Goal: Task Accomplishment & Management: Manage account settings

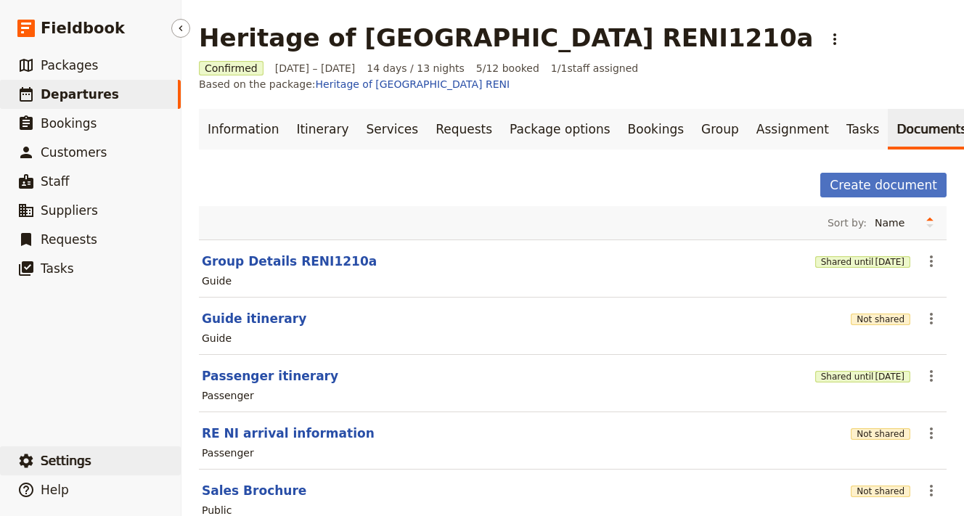
click at [65, 463] on span "Settings" at bounding box center [66, 460] width 51 height 15
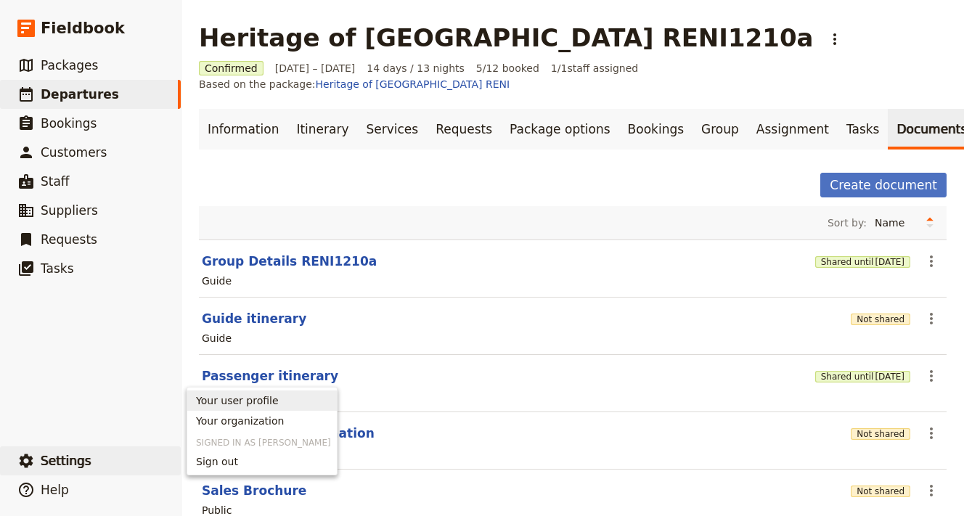
click at [225, 400] on span "Your user profile" at bounding box center [237, 400] width 83 height 15
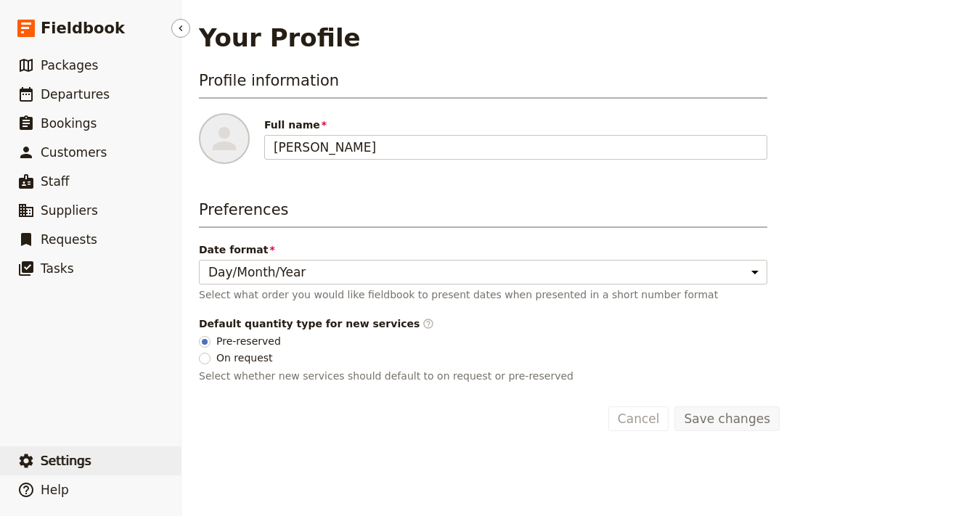
click at [68, 460] on span "Settings" at bounding box center [66, 460] width 51 height 15
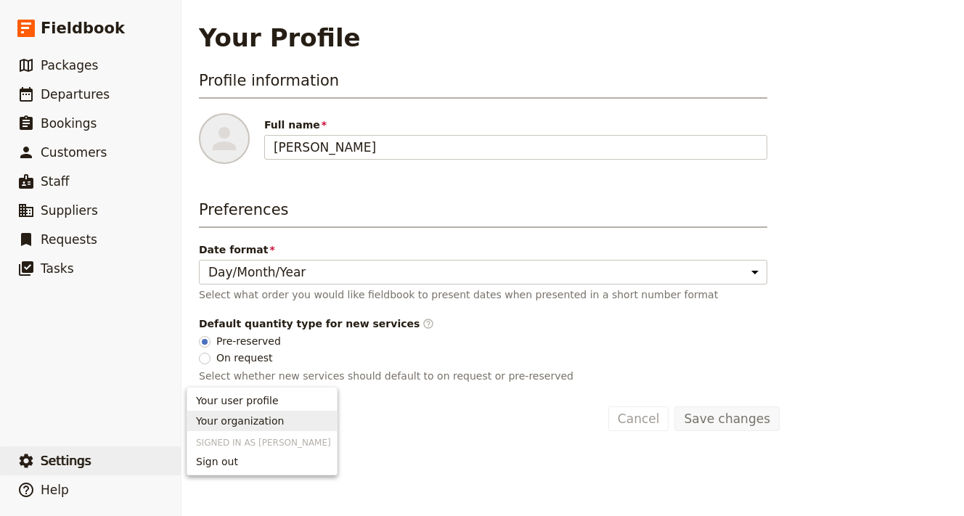
click at [240, 423] on span "Your organization" at bounding box center [240, 421] width 88 height 15
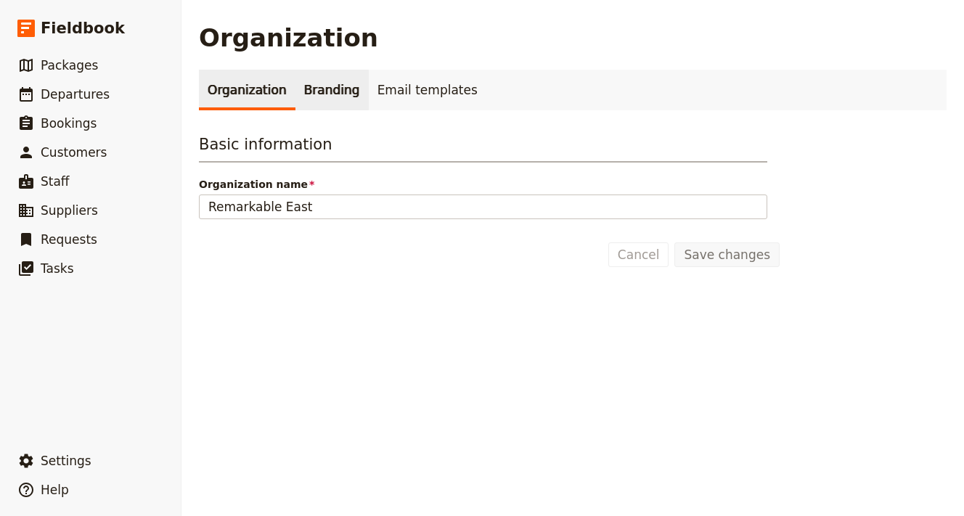
click at [329, 93] on link "Branding" at bounding box center [331, 90] width 73 height 41
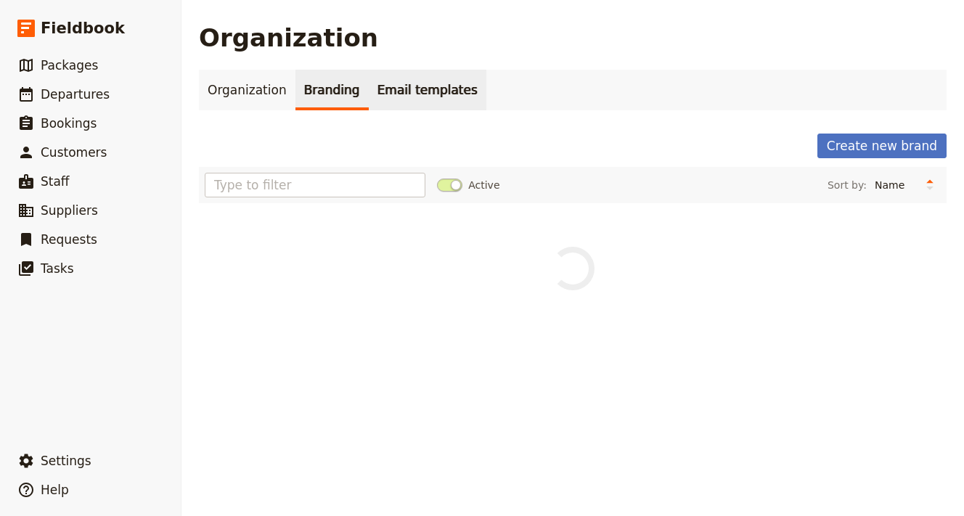
click at [390, 87] on link "Email templates" at bounding box center [428, 90] width 118 height 41
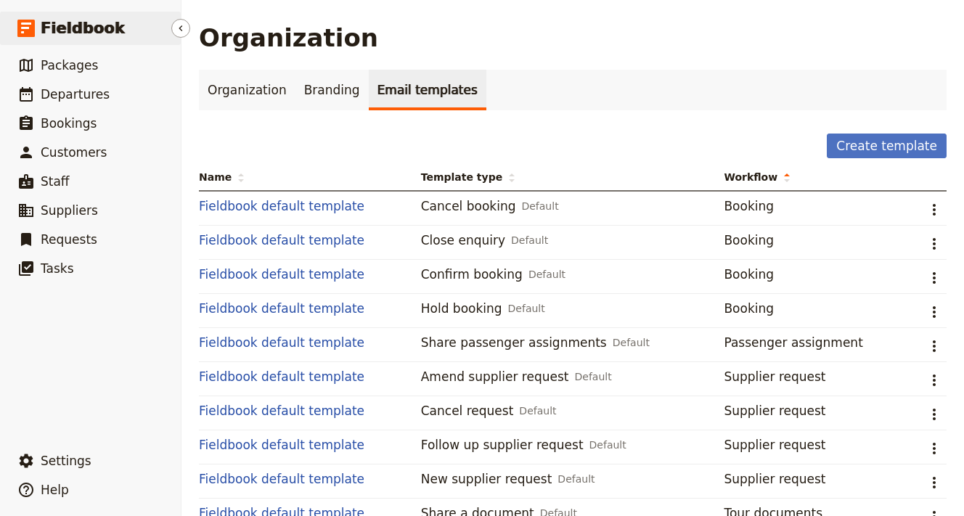
click at [67, 26] on span "Fieldbook" at bounding box center [83, 28] width 84 height 22
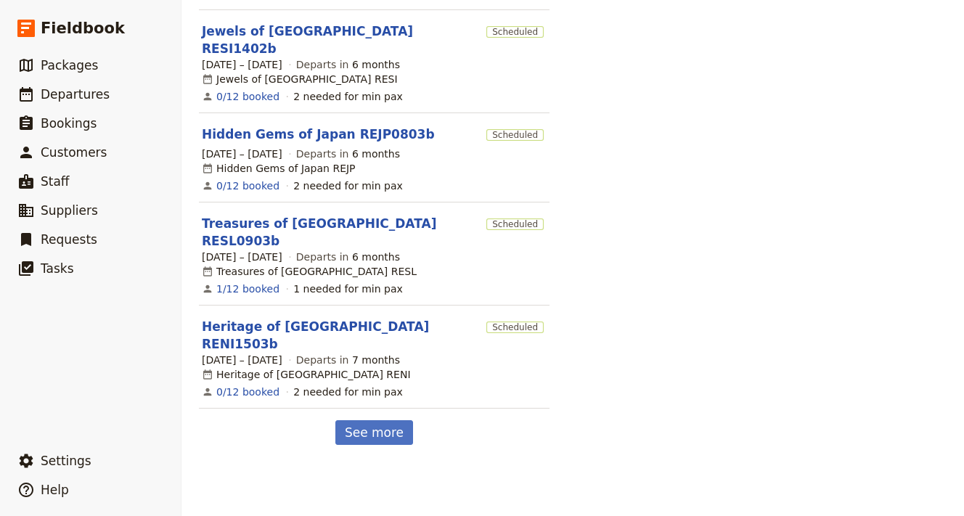
scroll to position [791, 0]
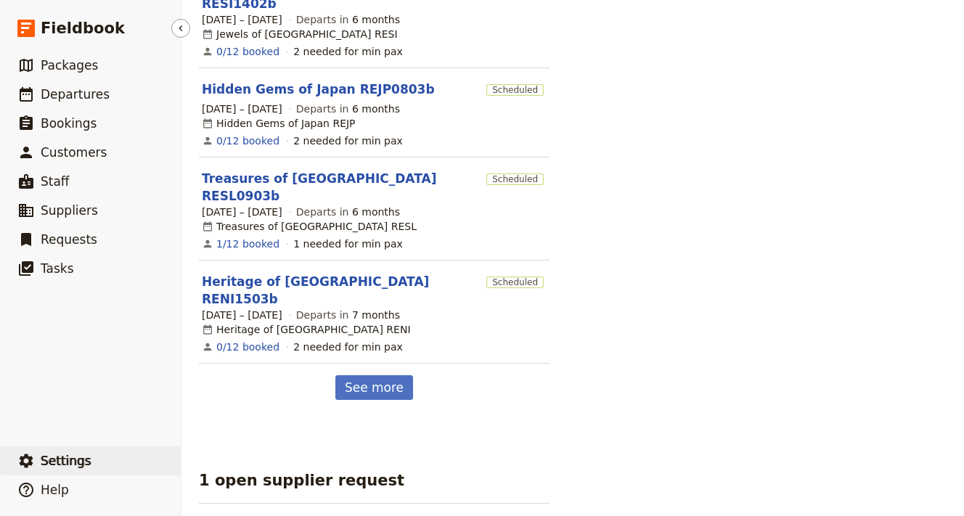
click at [44, 461] on span "Settings" at bounding box center [66, 460] width 51 height 15
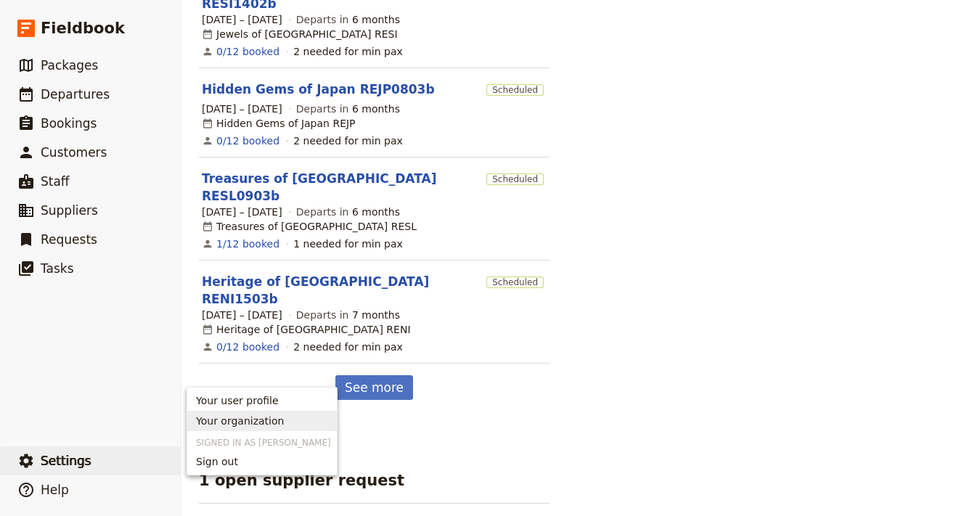
click at [239, 416] on span "Your organization" at bounding box center [240, 421] width 88 height 15
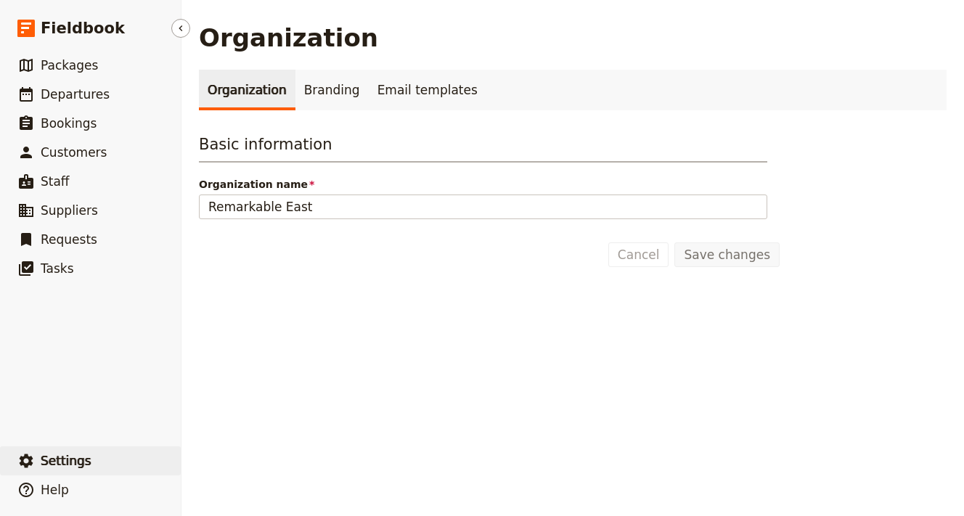
click at [54, 467] on span "Settings" at bounding box center [66, 460] width 51 height 15
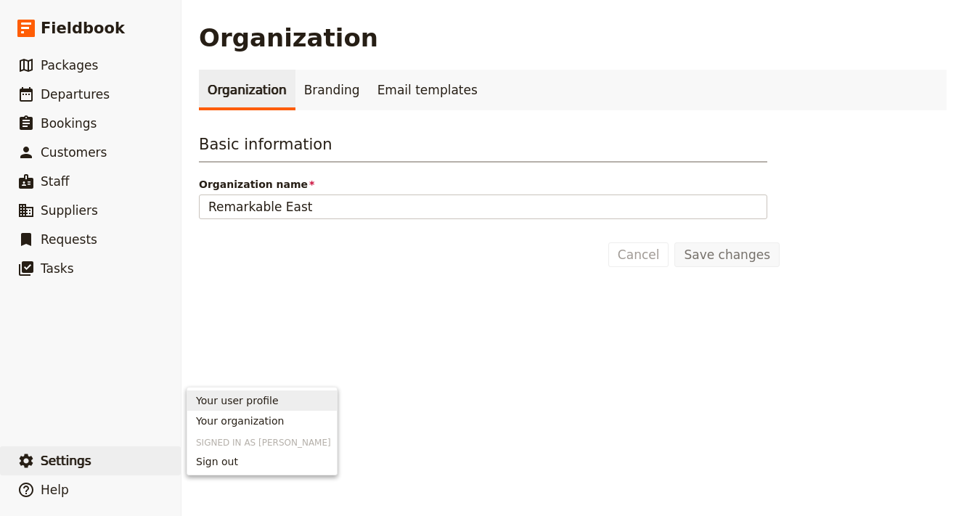
click at [210, 403] on span "Your user profile" at bounding box center [237, 400] width 83 height 15
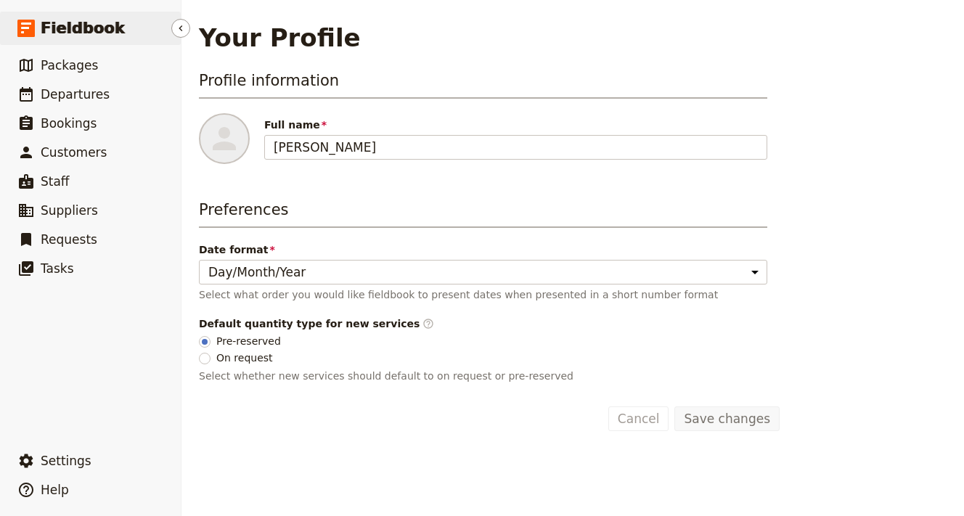
click at [69, 30] on span "Fieldbook" at bounding box center [83, 28] width 84 height 22
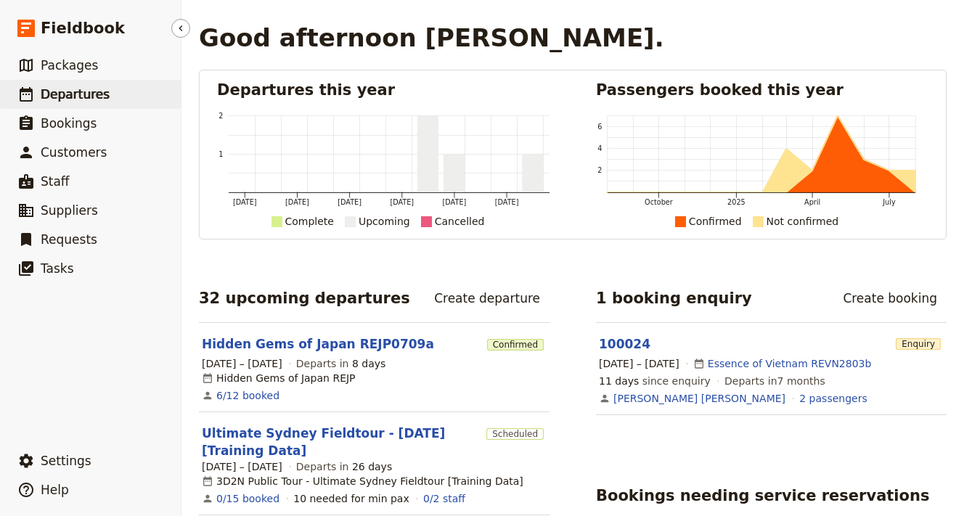
click at [65, 105] on link "​ Departures" at bounding box center [90, 94] width 181 height 29
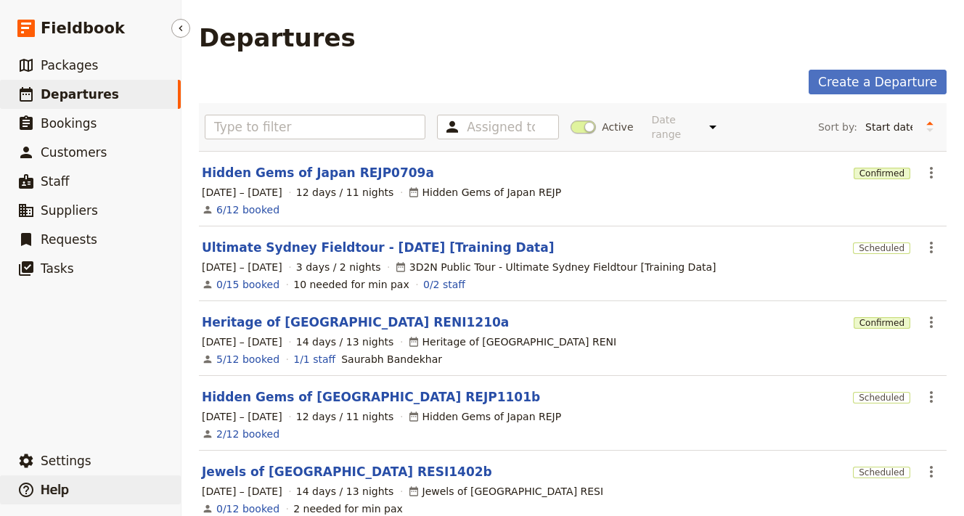
click at [35, 493] on button "​ Help" at bounding box center [90, 489] width 181 height 29
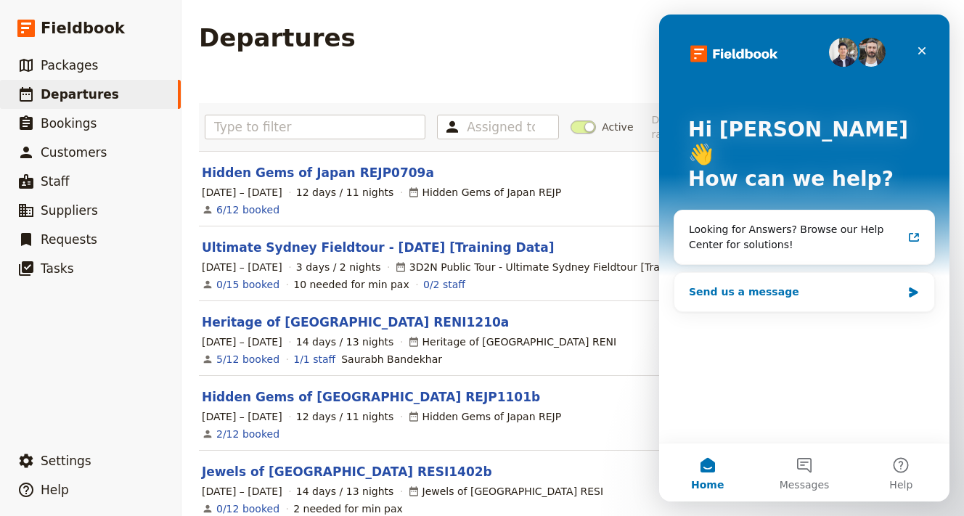
click at [839, 284] on div "Send us a message" at bounding box center [795, 291] width 213 height 15
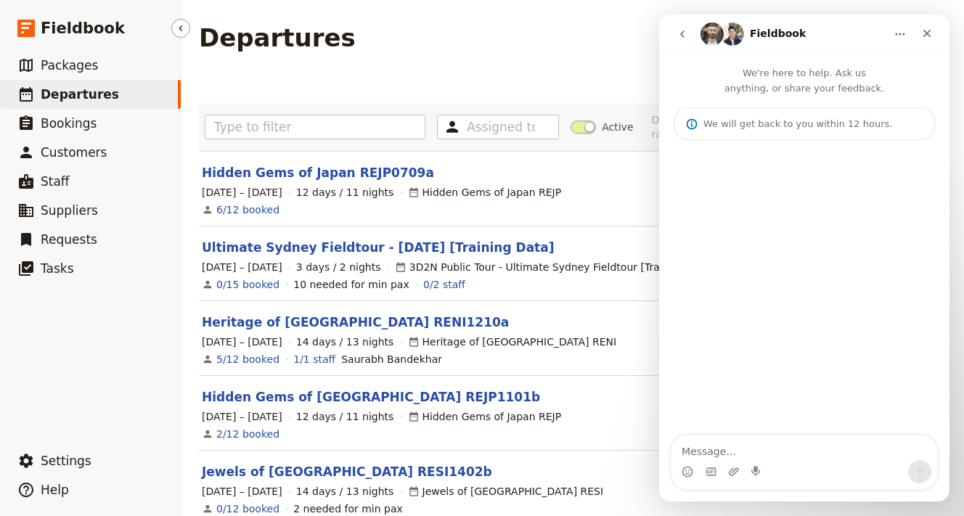
click at [61, 393] on ul "​ Packages ​ Departures ​ Bookings ​ Customers ​ Staff ​ Suppliers ​ Requests ​…" at bounding box center [90, 246] width 181 height 390
click at [54, 456] on span "Settings" at bounding box center [66, 460] width 51 height 15
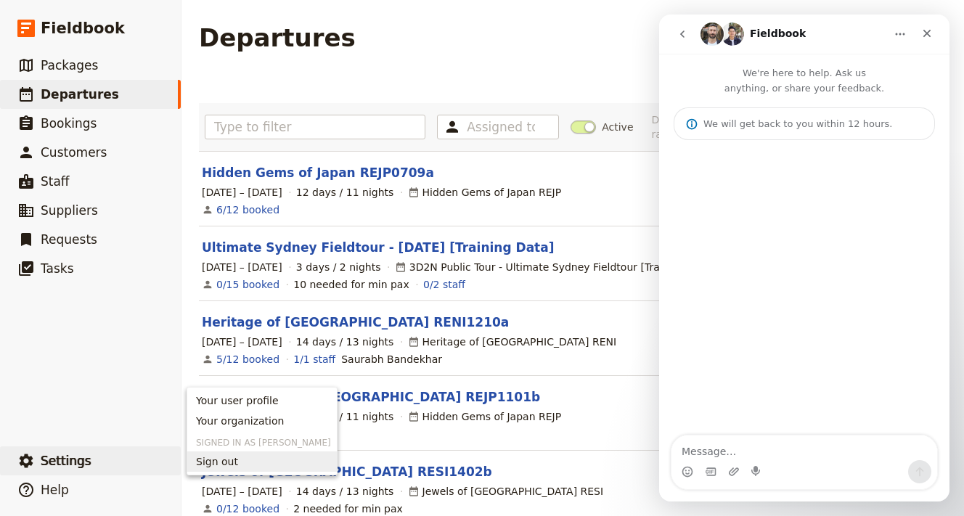
click at [210, 466] on span "Sign out" at bounding box center [217, 461] width 42 height 15
